Goal: Navigation & Orientation: Find specific page/section

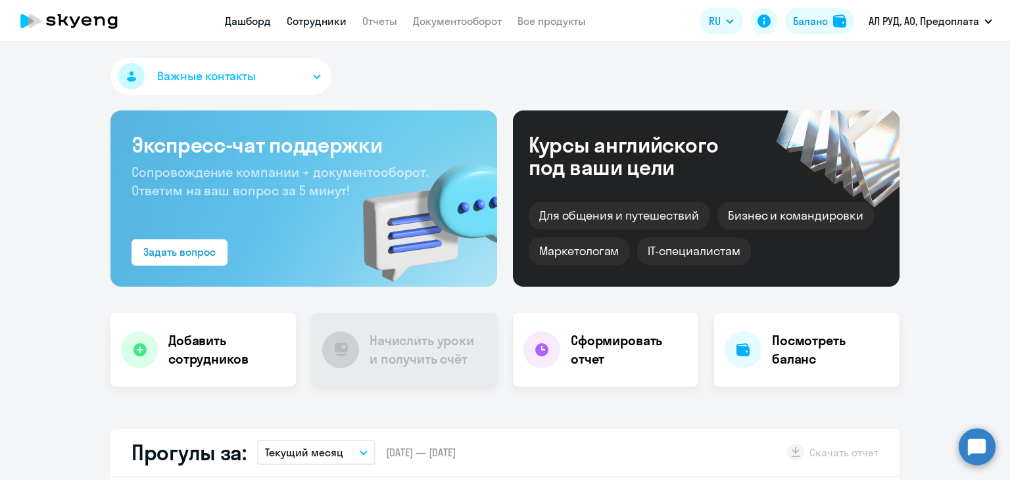
click at [334, 21] on link "Сотрудники" at bounding box center [317, 20] width 60 height 13
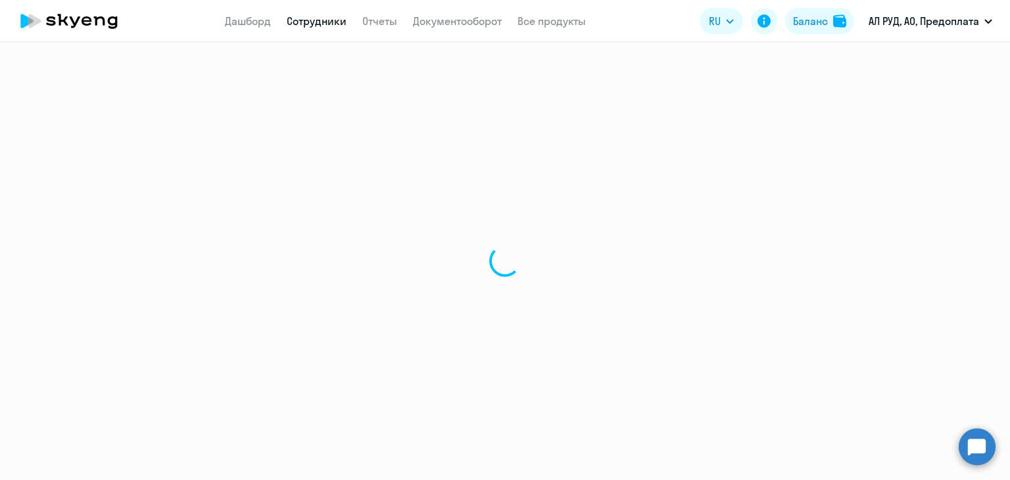
select select "30"
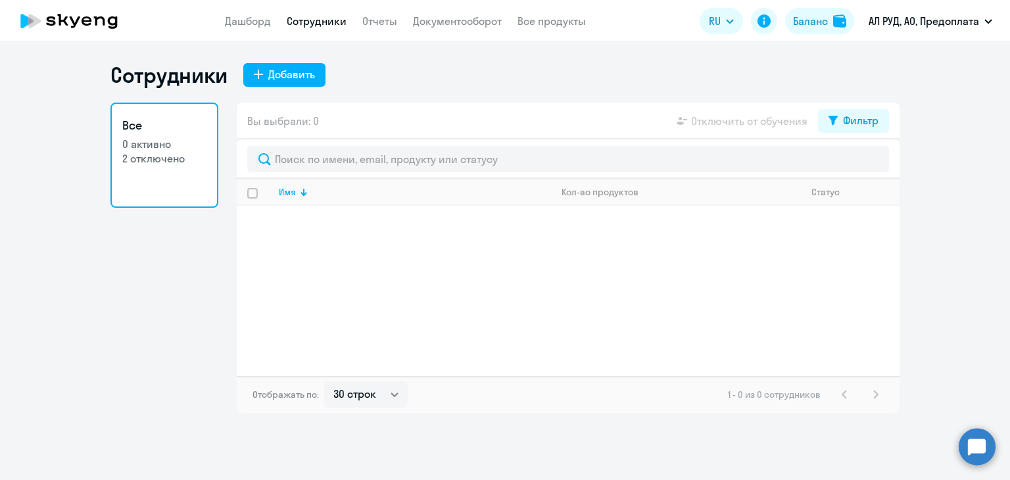
click at [397, 23] on nav "Дашборд Сотрудники Отчеты Документооборот Все продукты" at bounding box center [405, 21] width 361 height 16
click at [389, 20] on link "Отчеты" at bounding box center [379, 20] width 35 height 13
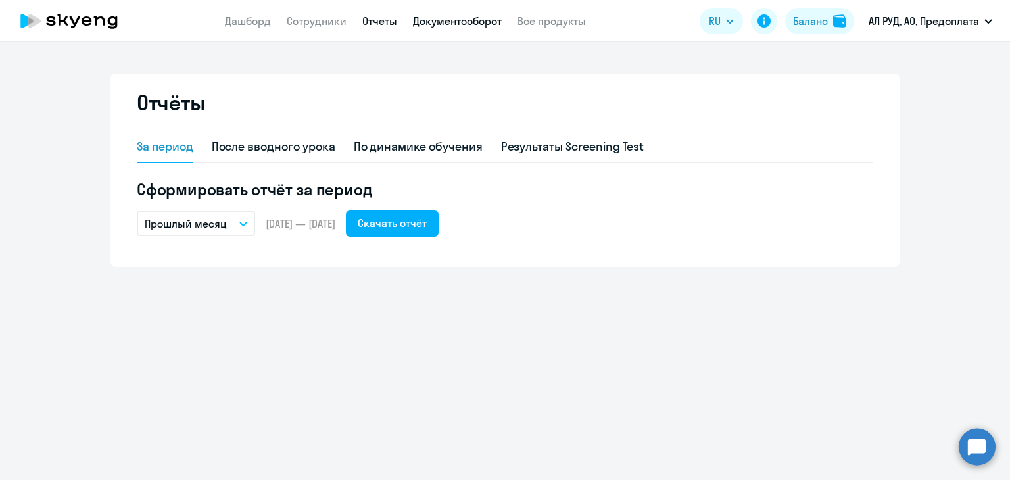
click at [443, 18] on link "Документооборот" at bounding box center [457, 20] width 89 height 13
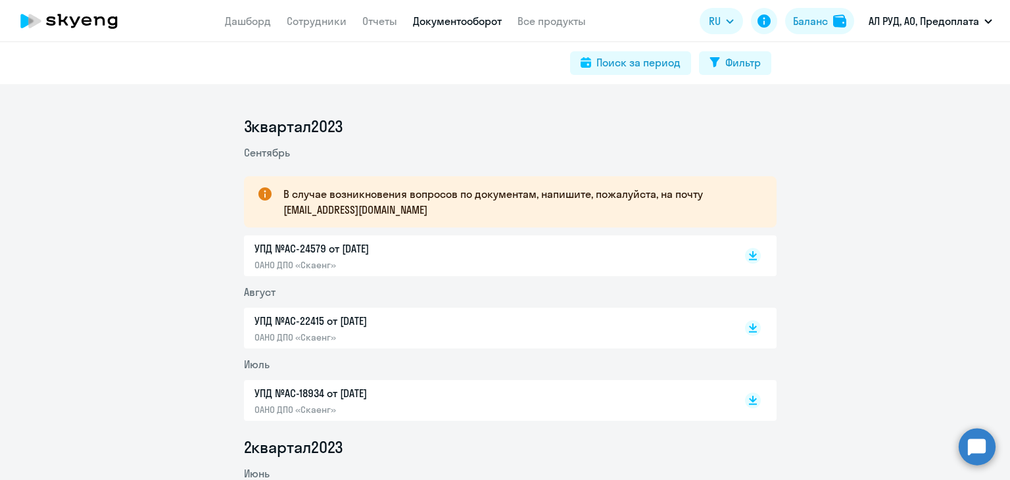
click at [307, 11] on app-header "Дашборд Сотрудники Отчеты Документооборот Все продукты Дашборд Сотрудники Отчет…" at bounding box center [505, 21] width 1010 height 42
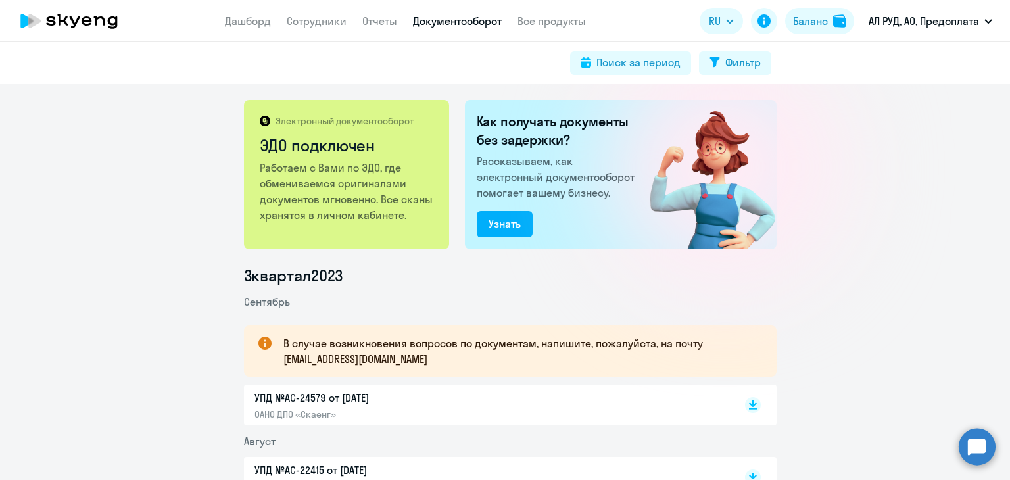
click at [310, 44] on div "Поиск за период Фильтр" at bounding box center [505, 63] width 1010 height 42
click at [305, 24] on link "Сотрудники" at bounding box center [317, 20] width 60 height 13
select select "30"
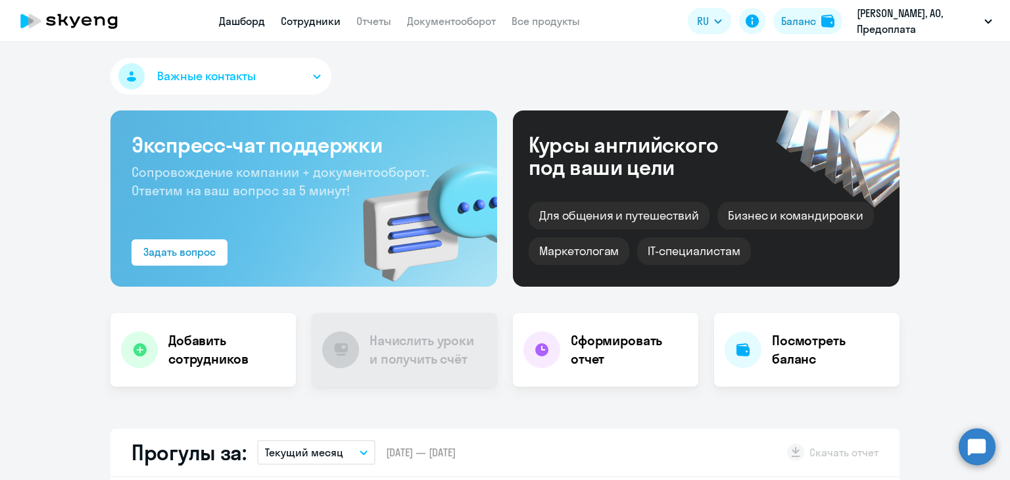
click at [320, 22] on link "Сотрудники" at bounding box center [311, 20] width 60 height 13
select select "30"
